Goal: Task Accomplishment & Management: Manage account settings

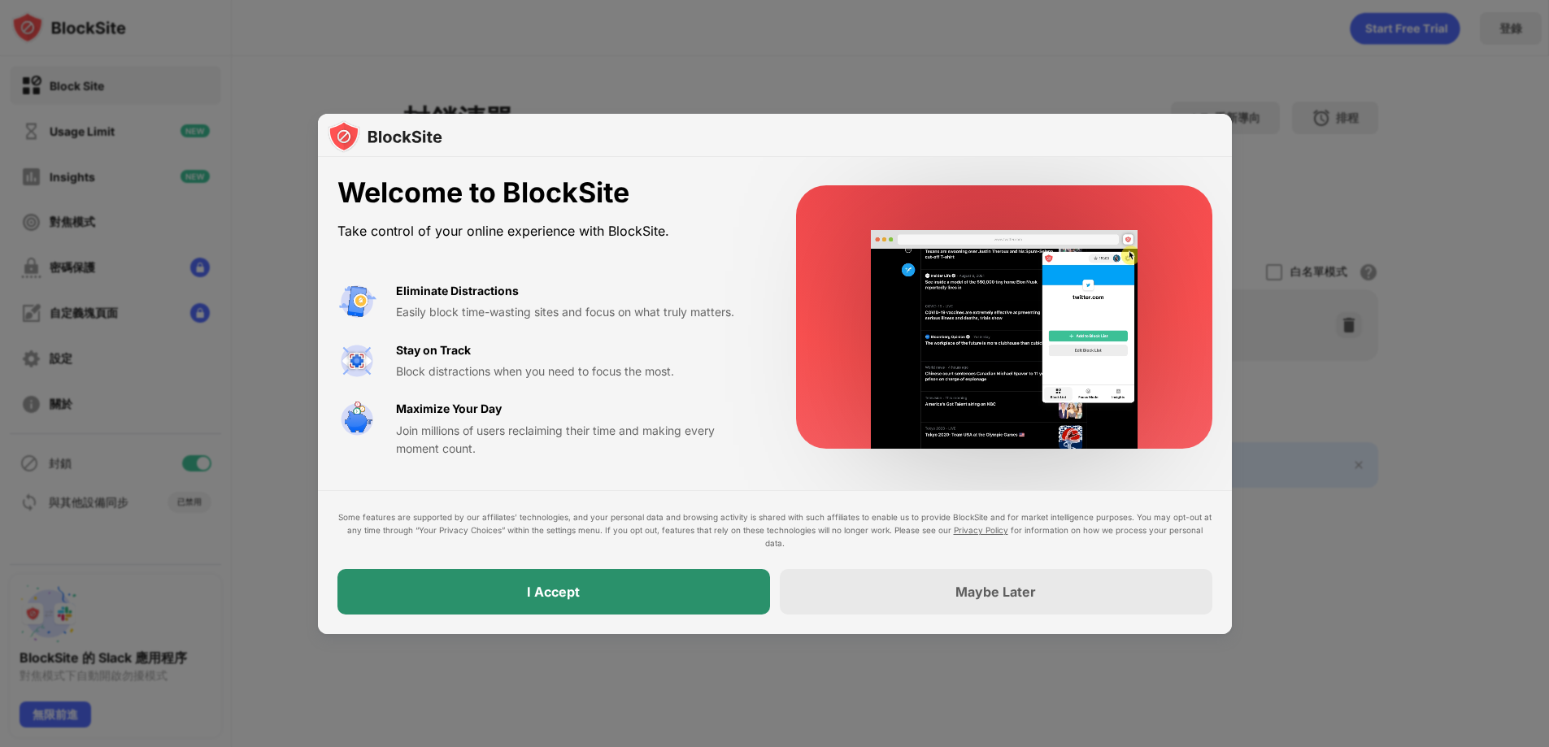
click at [738, 591] on div "I Accept" at bounding box center [553, 592] width 433 height 46
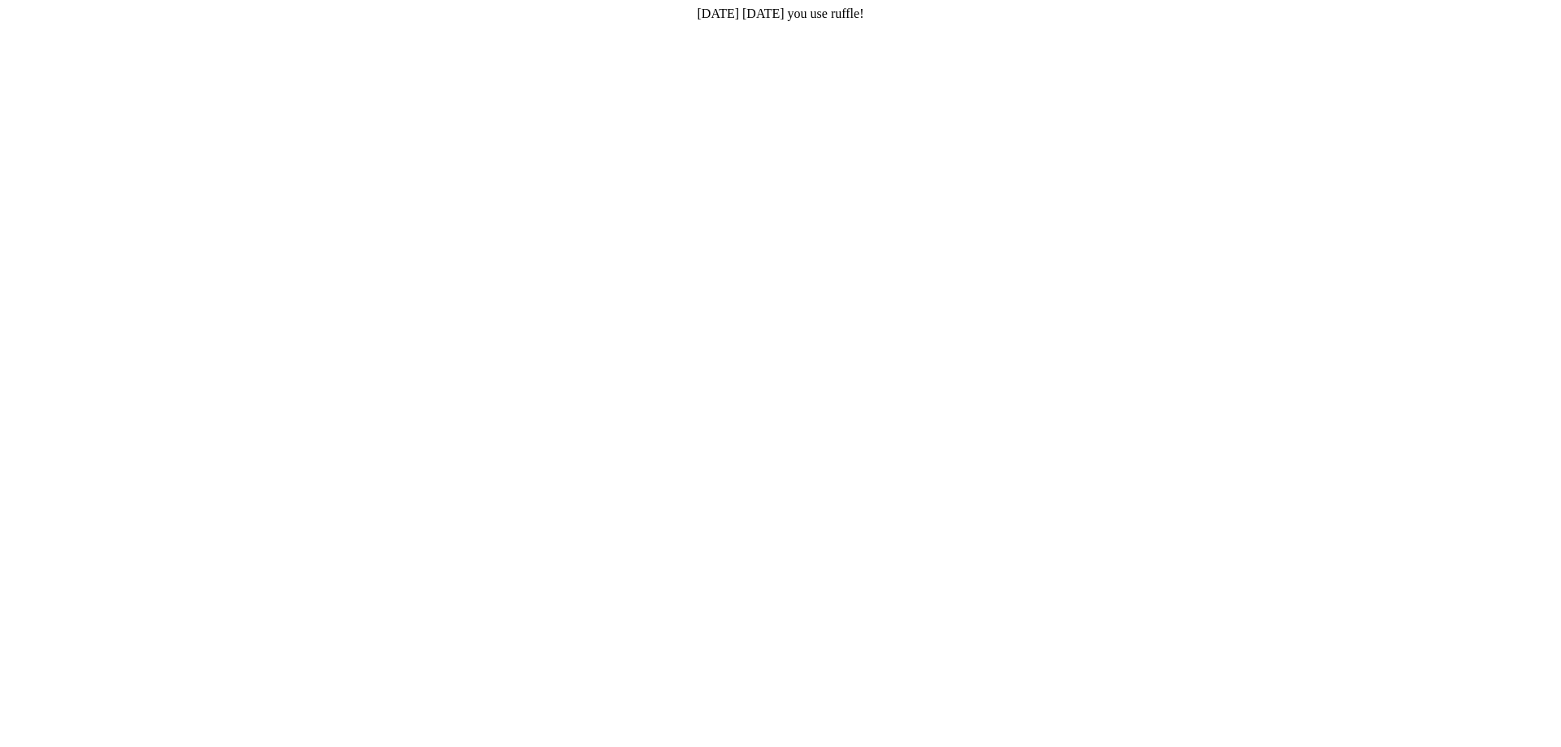
click at [790, 28] on html "[DATE] [DATE] you use ruffle!" at bounding box center [780, 14] width 1561 height 28
click at [478, 28] on html "[DATE] [DATE] you use ruffle!" at bounding box center [780, 14] width 1561 height 28
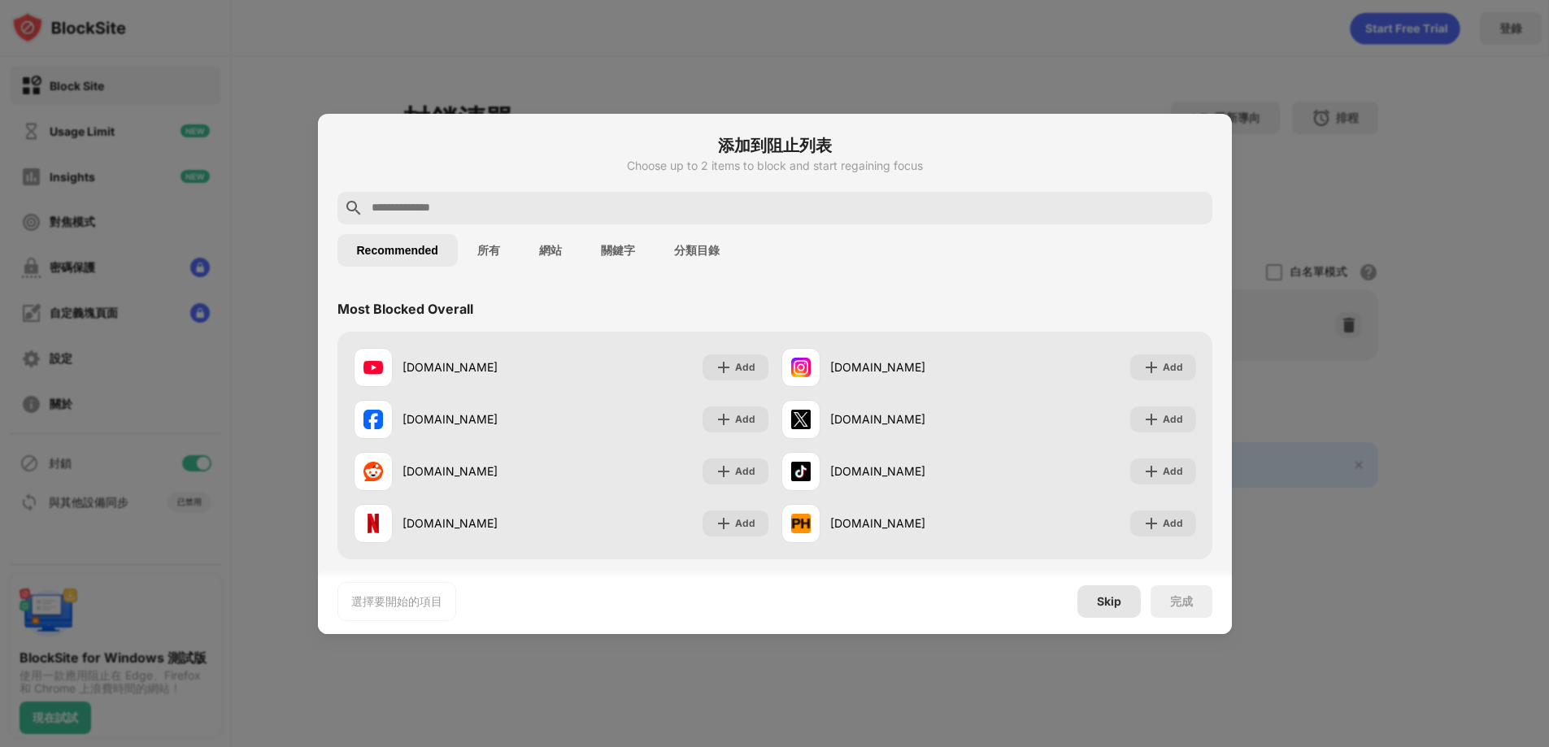
click at [1132, 599] on div "Skip" at bounding box center [1109, 602] width 63 height 33
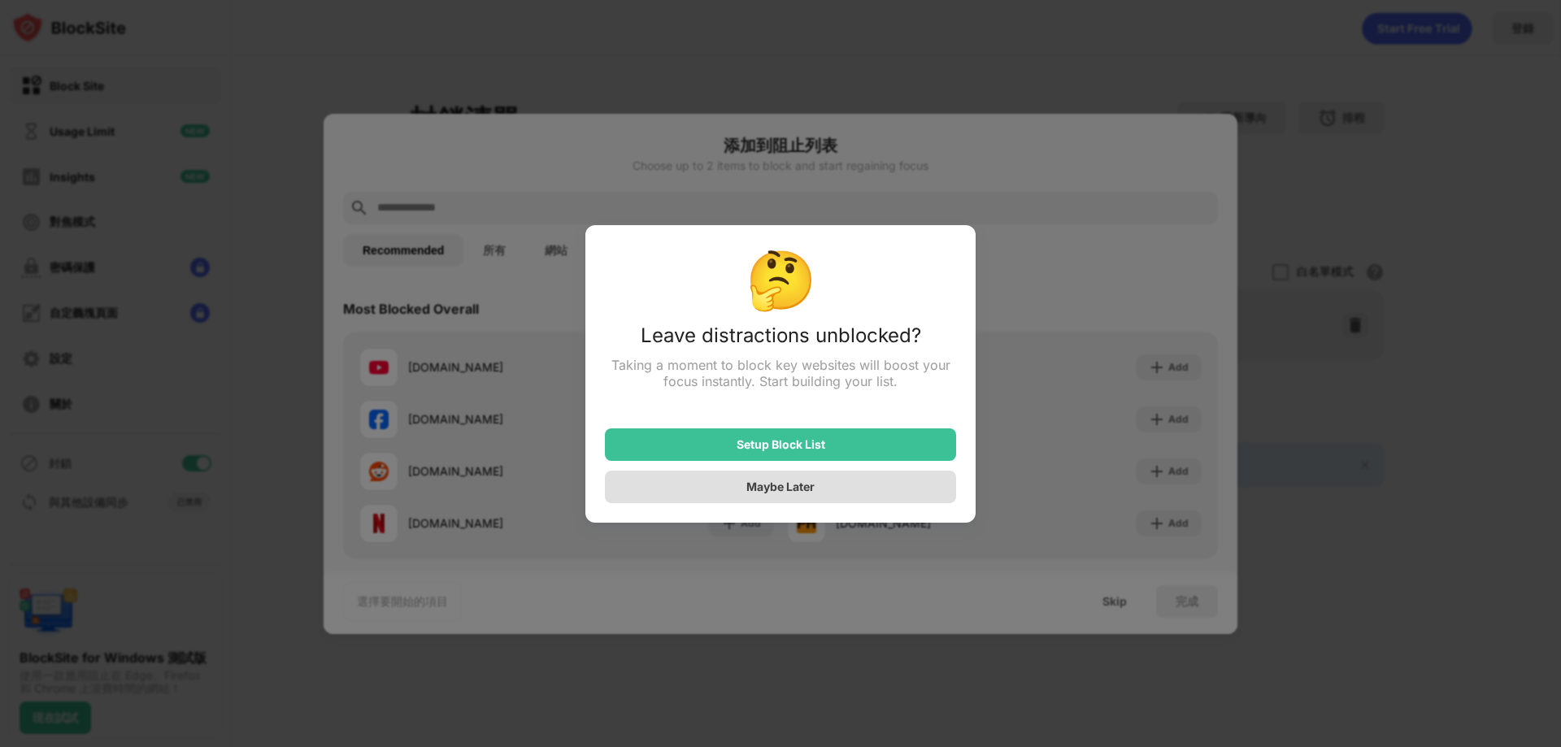
click at [869, 494] on div "Maybe Later" at bounding box center [780, 487] width 351 height 33
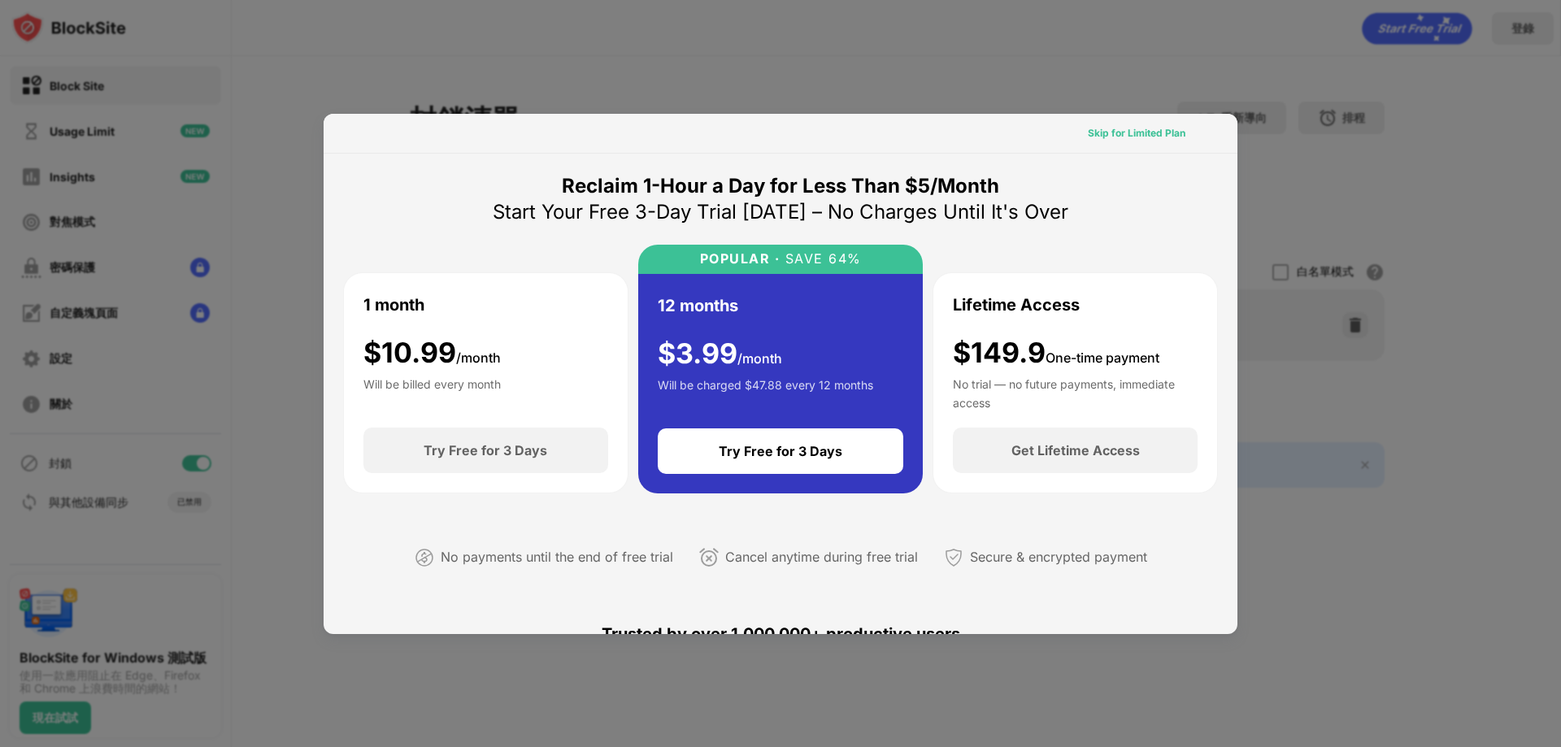
click at [1124, 138] on div "Skip for Limited Plan" at bounding box center [1137, 133] width 98 height 16
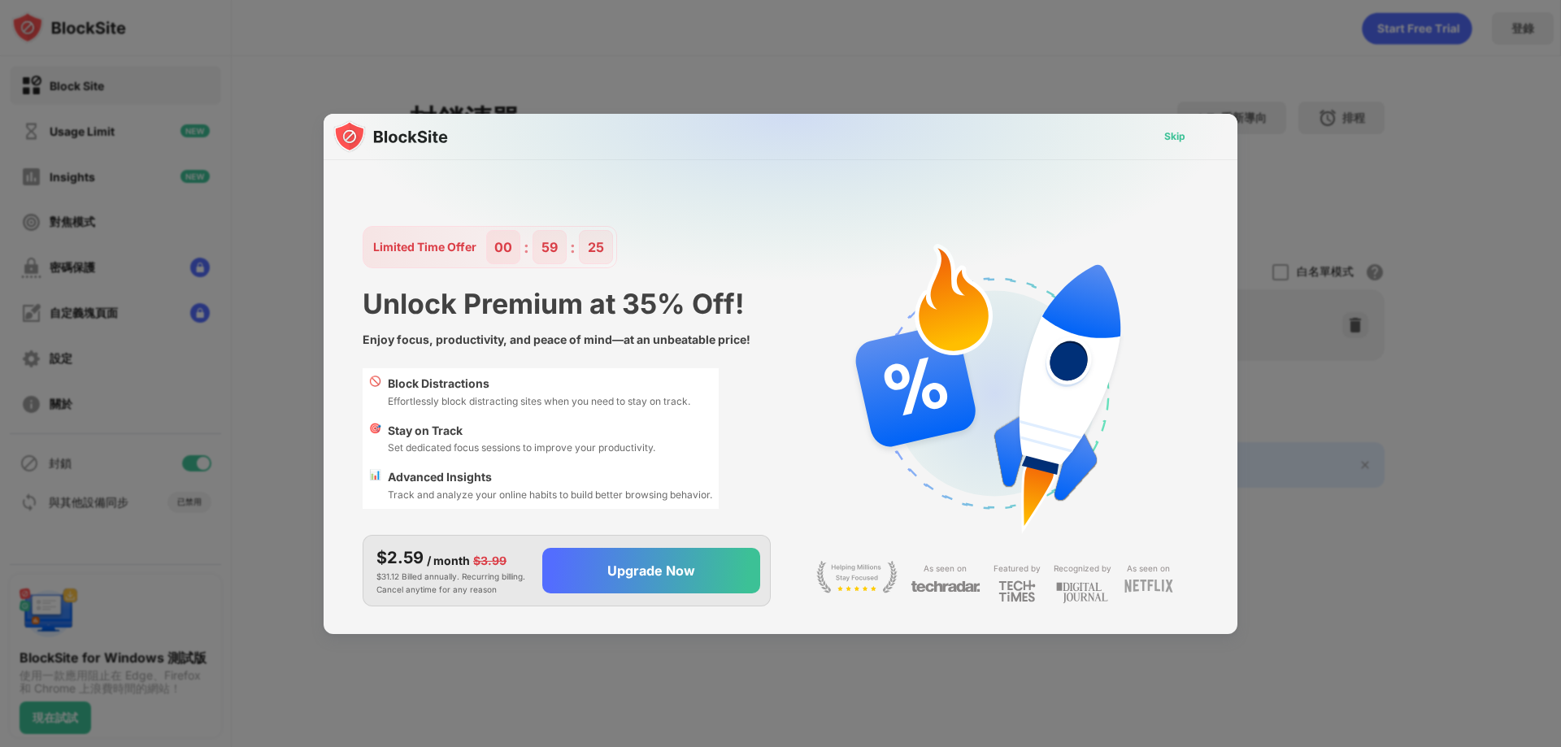
click at [1175, 137] on div "Skip" at bounding box center [1175, 136] width 21 height 16
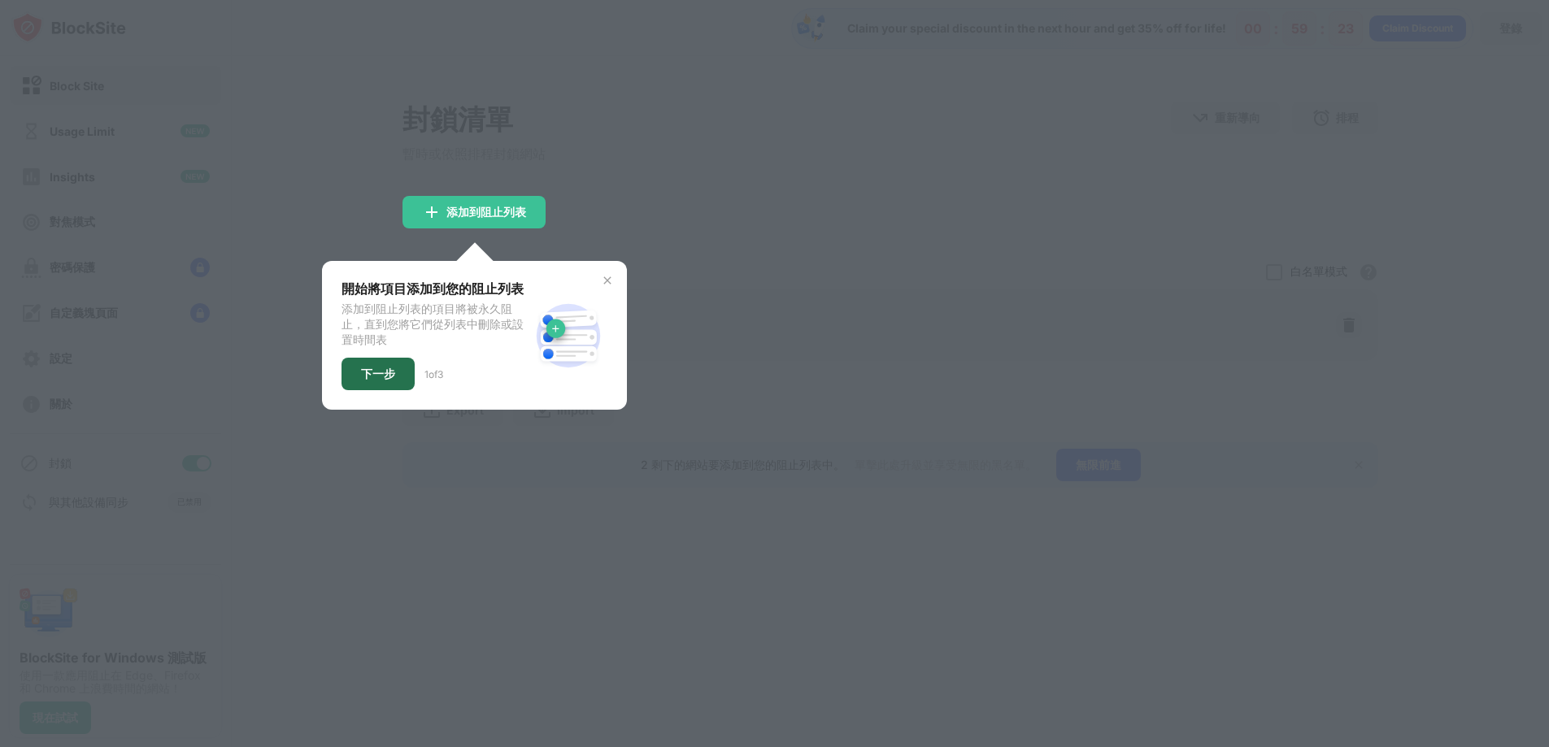
drag, startPoint x: 372, startPoint y: 377, endPoint x: 739, endPoint y: 376, distance: 367.6
click at [372, 377] on div "下一步" at bounding box center [378, 374] width 34 height 13
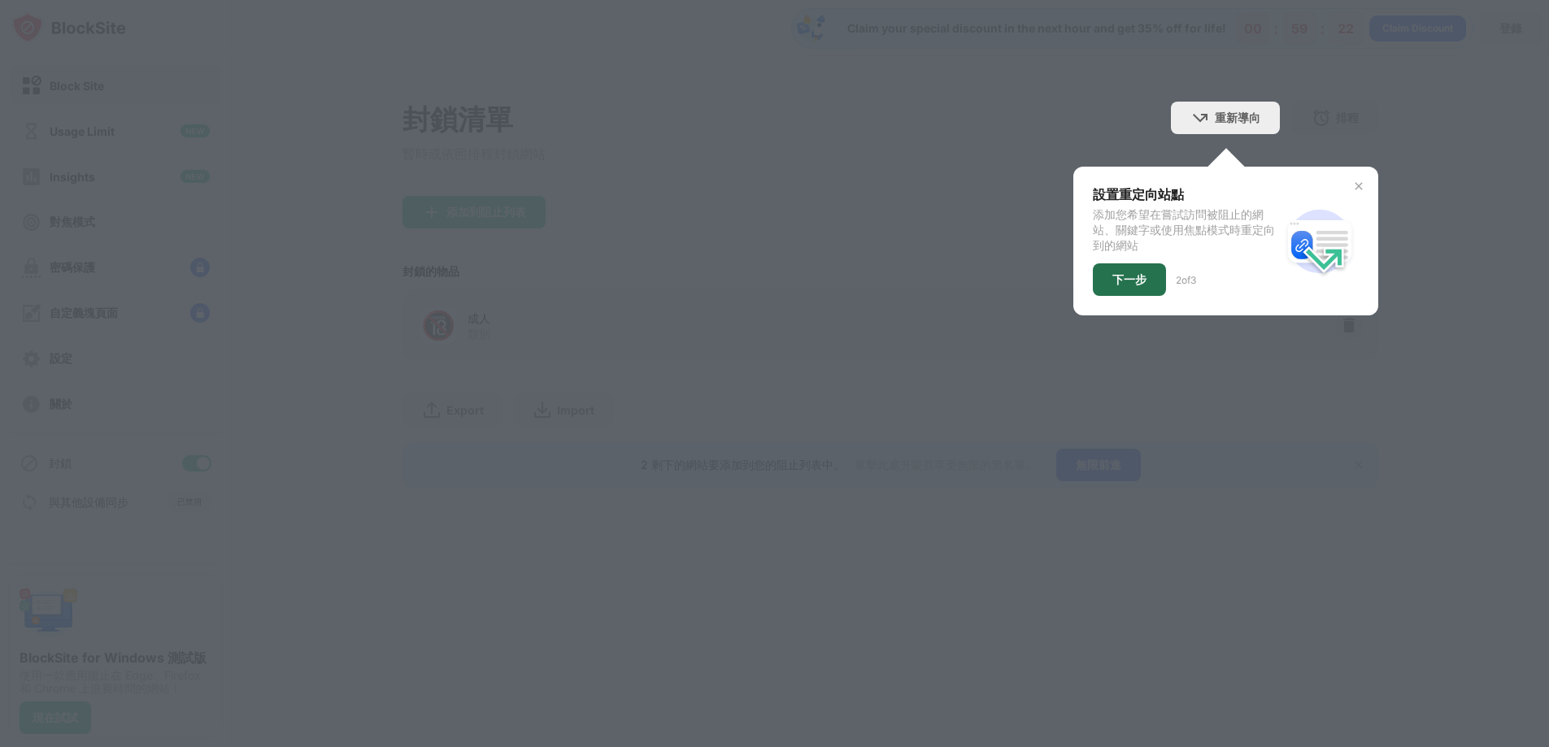
click at [1128, 291] on div "下一步" at bounding box center [1129, 279] width 73 height 33
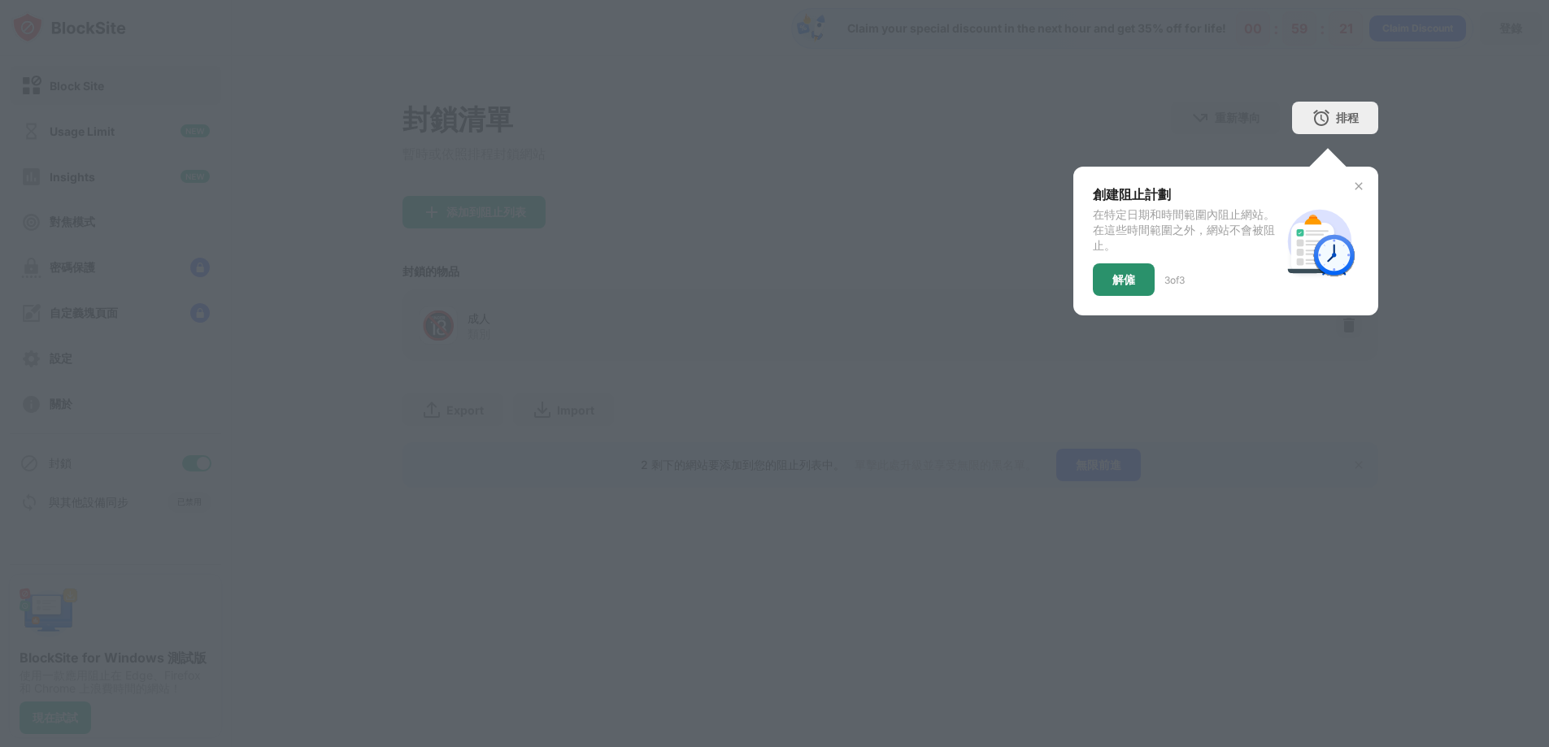
click at [1130, 294] on div "解僱" at bounding box center [1124, 279] width 62 height 33
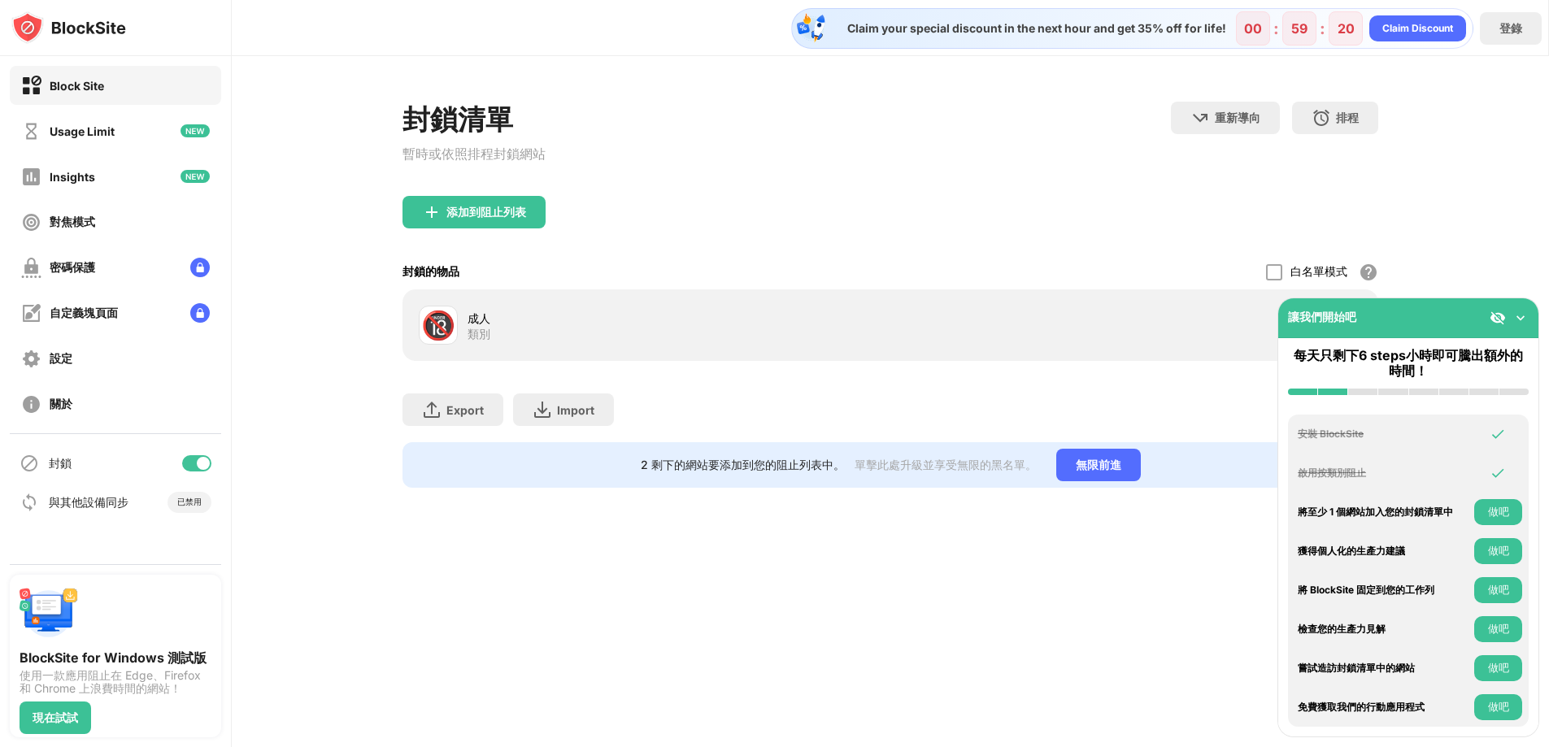
click at [1317, 174] on div "重新導向 按一下設定重新導向網站 排程 選擇阻止列表將處於活動狀態的日期和時間範圍。（僅適用於網站項目）" at bounding box center [1274, 139] width 207 height 75
click at [1045, 185] on div "封鎖清單 暫時或依照排程封鎖網站 重新導向 按一下設定重新導向網站 排程 選擇阻止列表將處於活動狀態的日期和時間範圍。（僅適用於網站項目）" at bounding box center [891, 149] width 976 height 94
